Goal: Find specific page/section: Find specific page/section

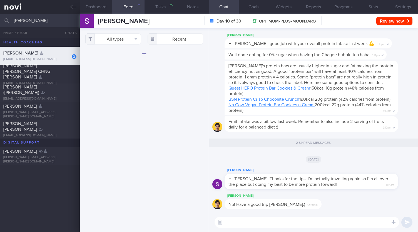
select select "8"
drag, startPoint x: 27, startPoint y: 21, endPoint x: 0, endPoint y: 22, distance: 26.7
click at [0, 22] on input "[PERSON_NAME]" at bounding box center [209, 20] width 418 height 13
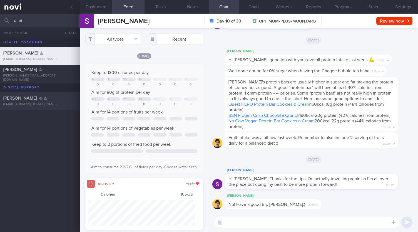
type input "dimi"
click at [53, 107] on div "[PERSON_NAME] [EMAIL_ADDRESS][DOMAIN_NAME]" at bounding box center [209, 101] width 418 height 18
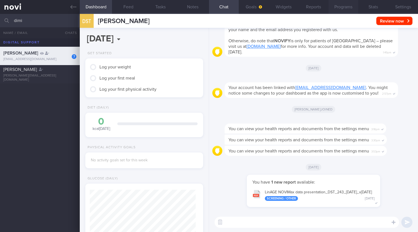
click at [347, 6] on button "Programs" at bounding box center [343, 7] width 30 height 14
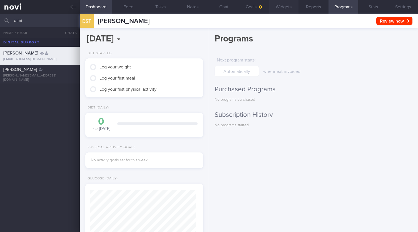
click at [291, 9] on button "Widgets" at bounding box center [284, 7] width 30 height 14
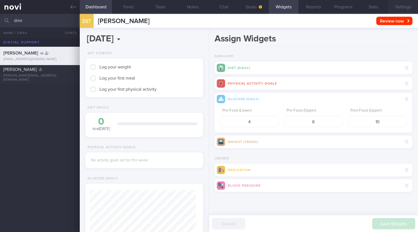
click at [402, 9] on button "Settings" at bounding box center [403, 7] width 30 height 14
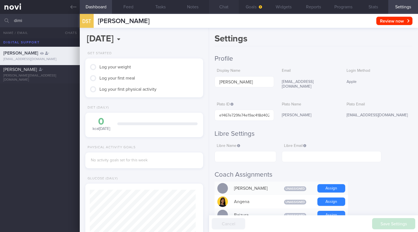
click at [234, 6] on button "Chat" at bounding box center [224, 7] width 30 height 14
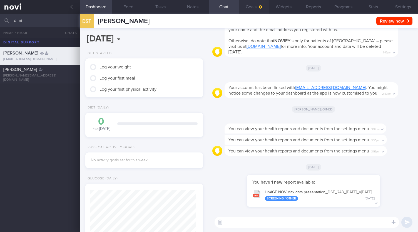
click at [259, 7] on icon "button" at bounding box center [260, 6] width 3 height 3
